Goal: Navigation & Orientation: Go to known website

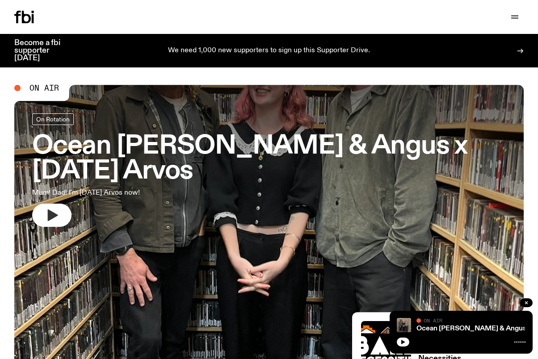
click at [50, 223] on button "button" at bounding box center [51, 215] width 39 height 23
